Goal: Find specific page/section: Find specific page/section

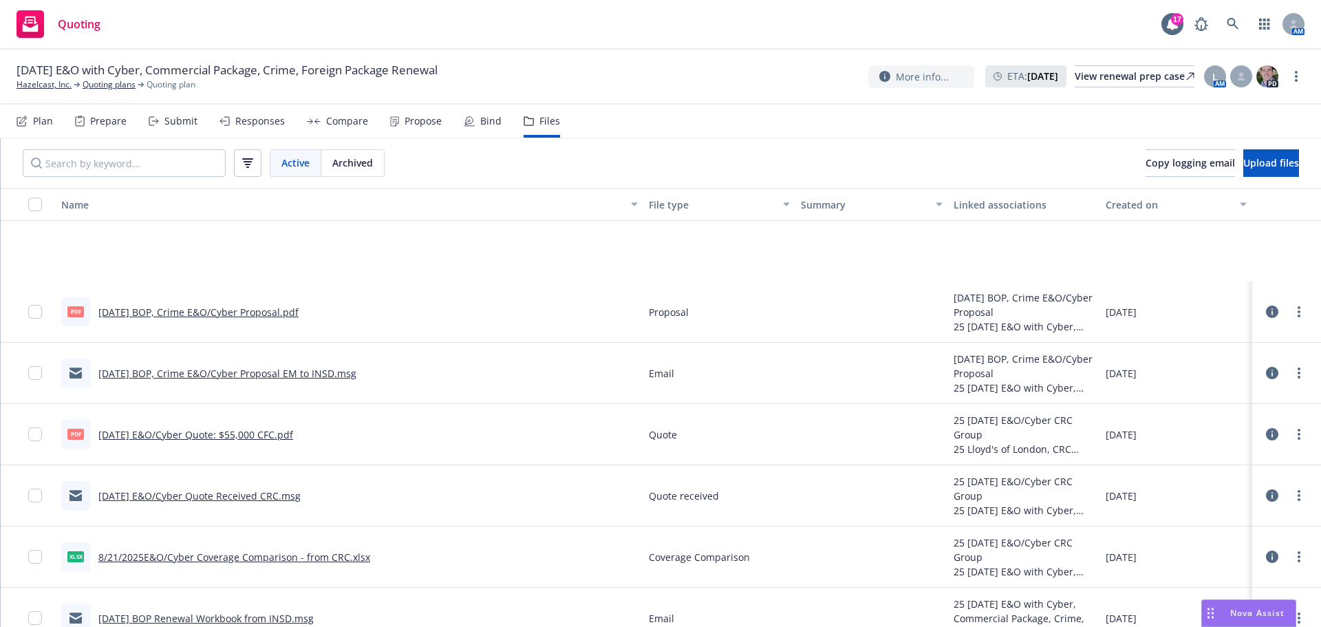
scroll to position [138, 0]
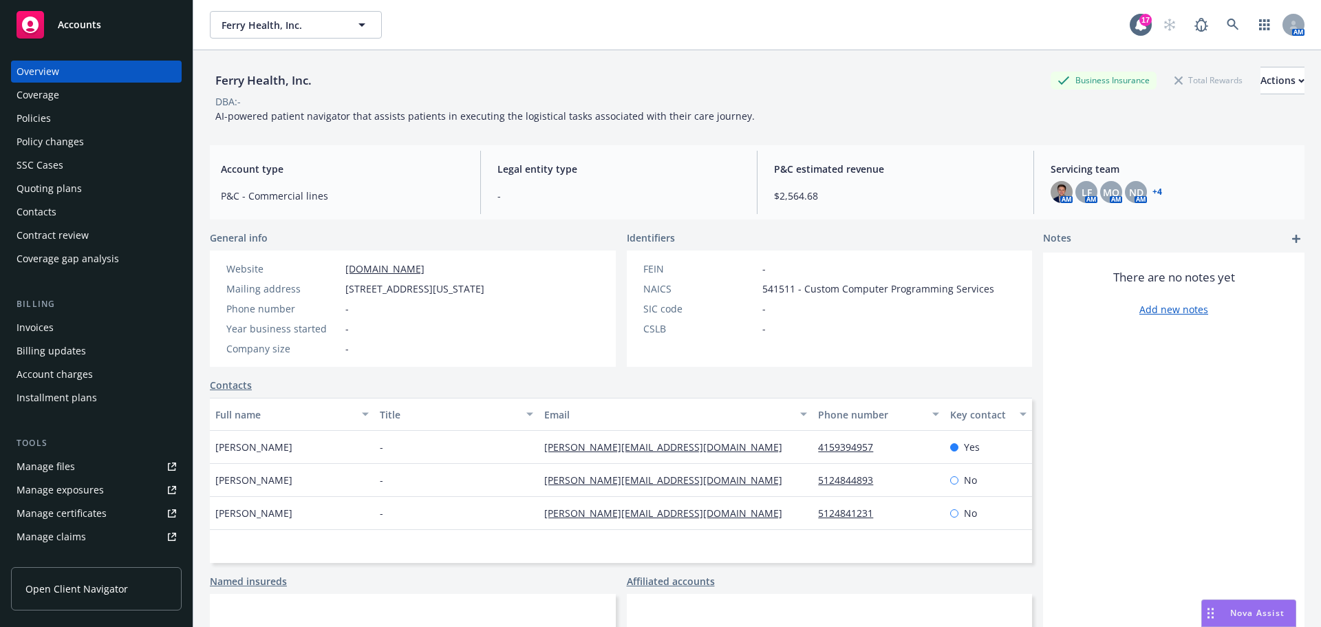
click at [84, 121] on div "Policies" at bounding box center [97, 118] width 160 height 22
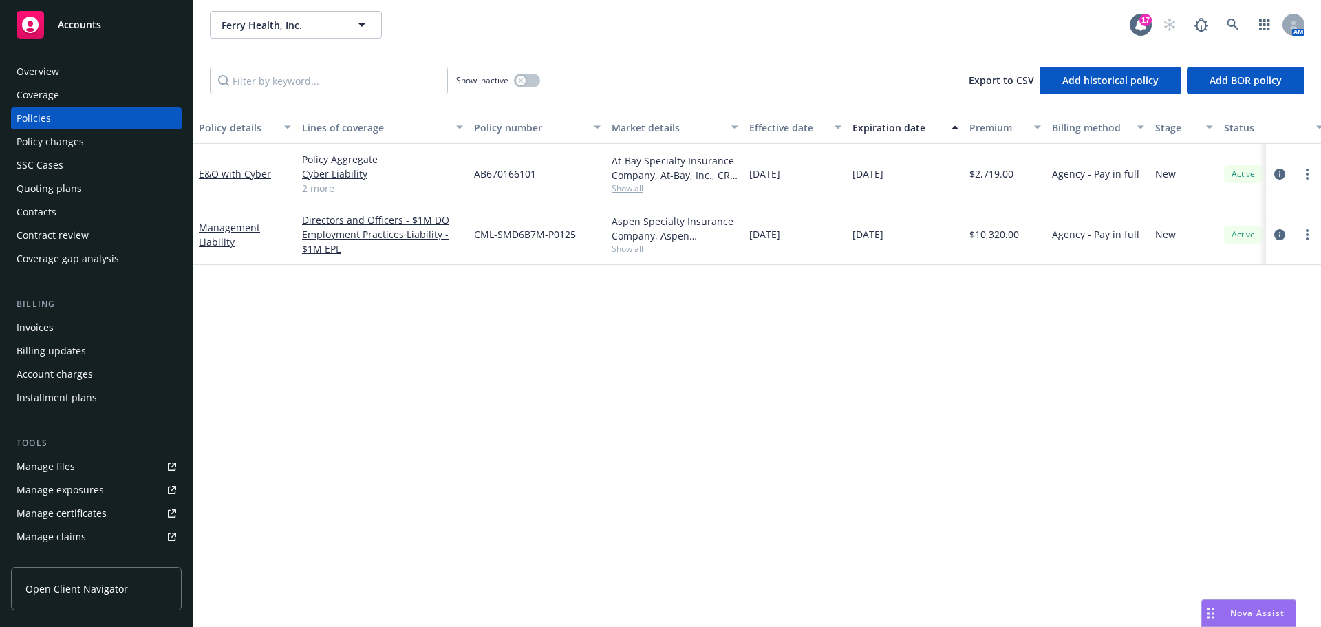
click at [627, 191] on span "Show all" at bounding box center [675, 188] width 127 height 12
click at [262, 372] on div "Policy details Lines of coverage Policy number Market details Effective date Ex…" at bounding box center [757, 369] width 1128 height 516
click at [38, 186] on div "Quoting plans" at bounding box center [49, 188] width 65 height 22
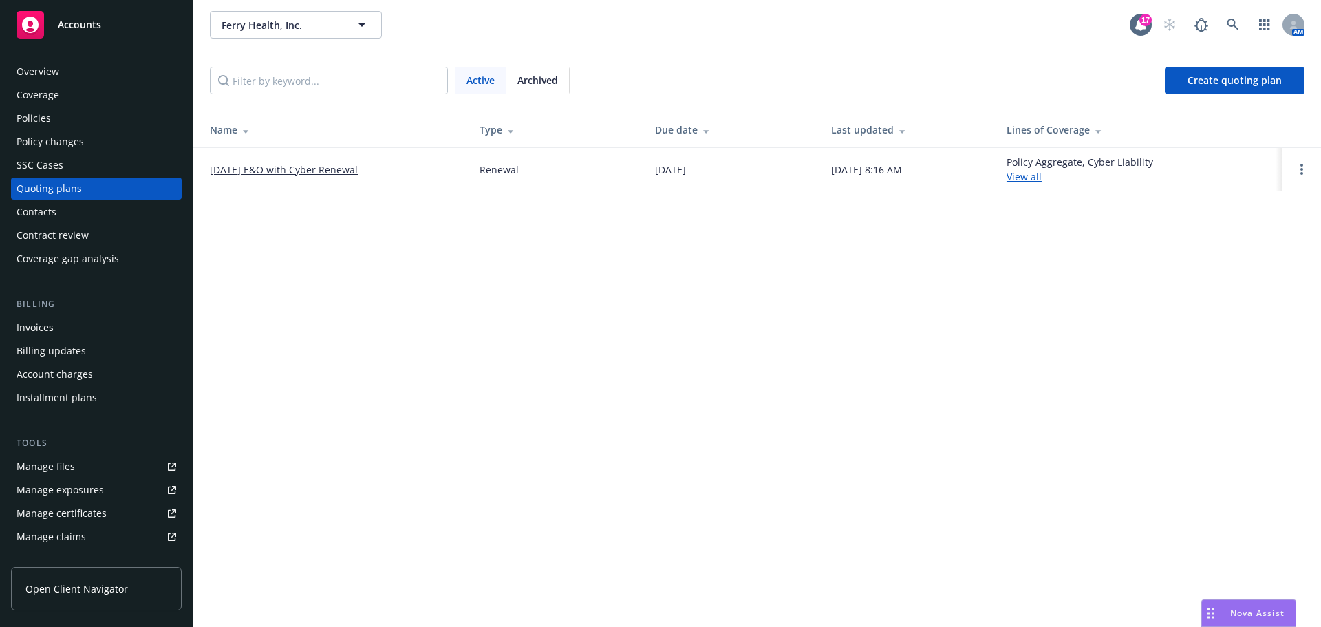
click at [543, 74] on span "Archived" at bounding box center [537, 80] width 41 height 14
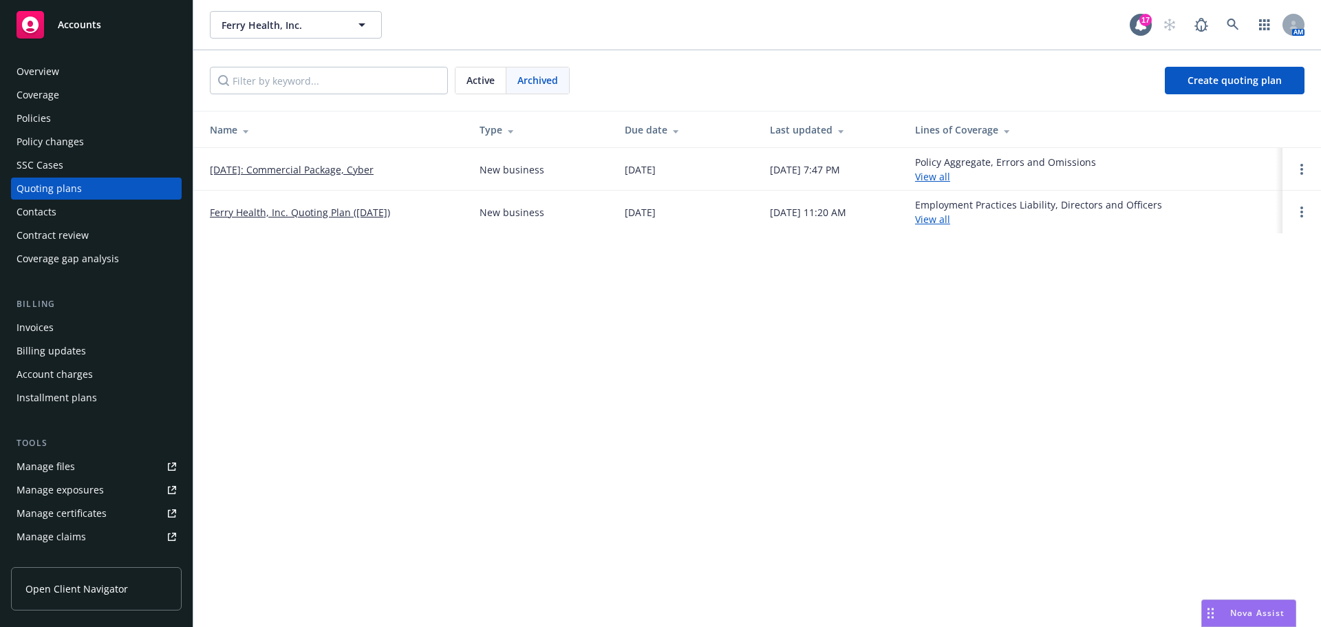
click at [299, 217] on link "Ferry Health, Inc. Quoting Plan ([DATE])" at bounding box center [300, 212] width 180 height 14
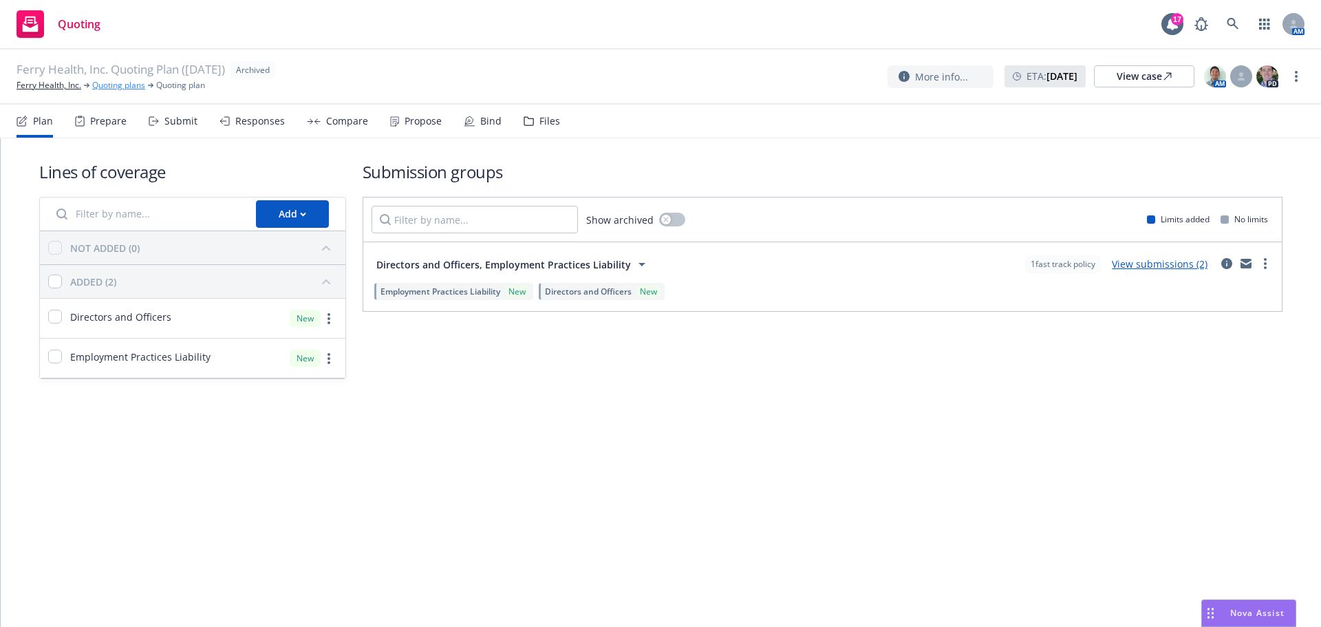
click at [115, 85] on link "Quoting plans" at bounding box center [118, 85] width 53 height 12
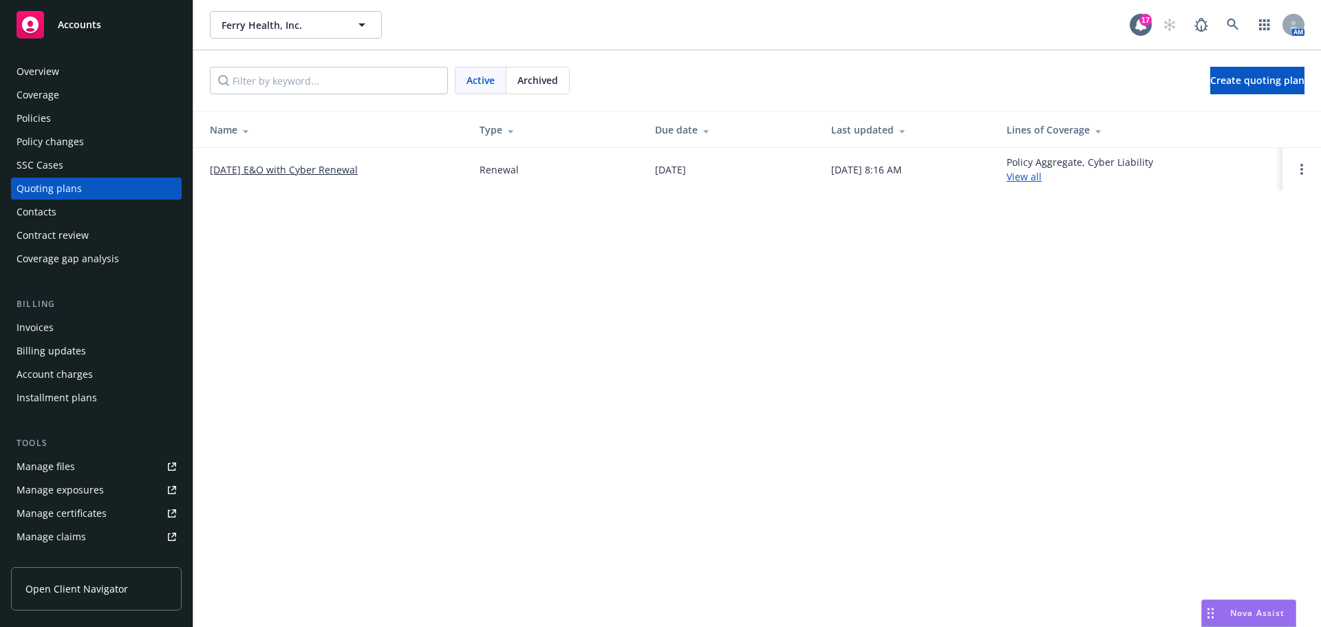
click at [310, 171] on link "[DATE] E&O with Cyber Renewal" at bounding box center [284, 169] width 148 height 14
